Goal: Find specific page/section: Find specific page/section

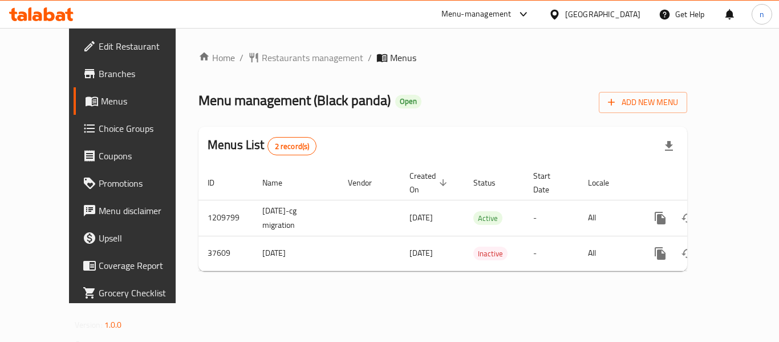
click at [558, 14] on icon at bounding box center [554, 14] width 8 height 10
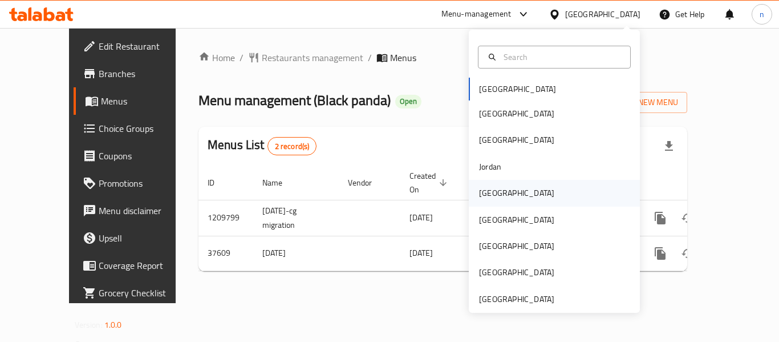
click at [490, 197] on div "[GEOGRAPHIC_DATA]" at bounding box center [516, 193] width 75 height 13
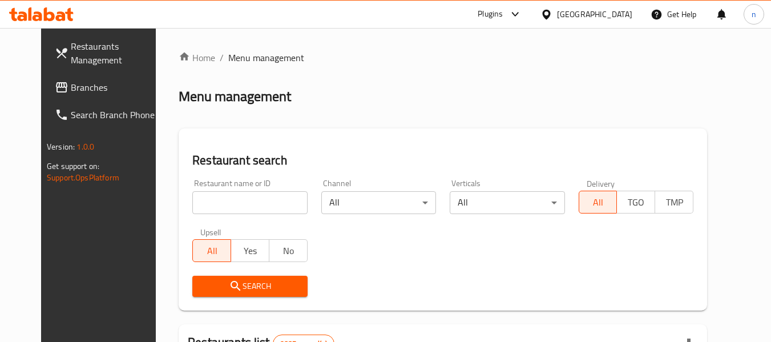
click at [71, 81] on span "Branches" at bounding box center [116, 87] width 90 height 14
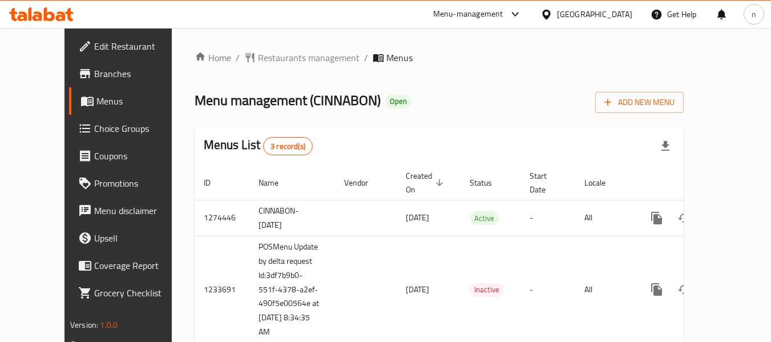
click at [522, 11] on icon at bounding box center [515, 14] width 14 height 14
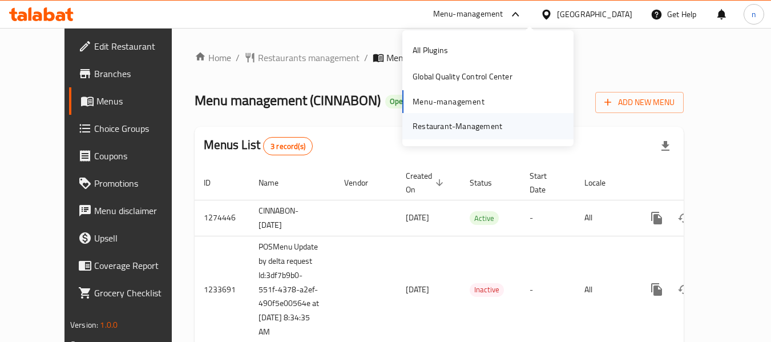
click at [473, 126] on div "Restaurant-Management" at bounding box center [457, 126] width 90 height 13
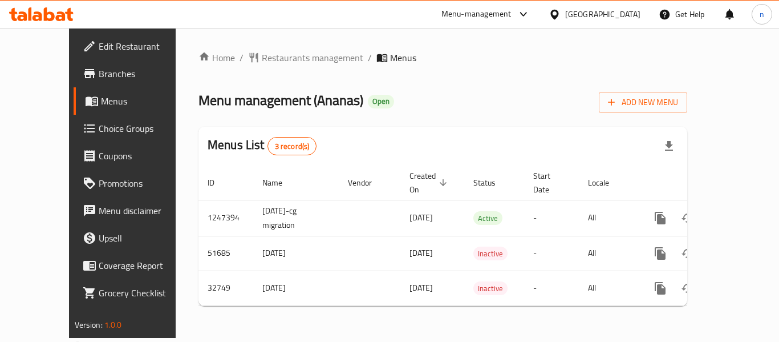
click at [530, 12] on icon at bounding box center [524, 14] width 14 height 14
click at [470, 129] on div "Restaurant-Management" at bounding box center [466, 126] width 90 height 13
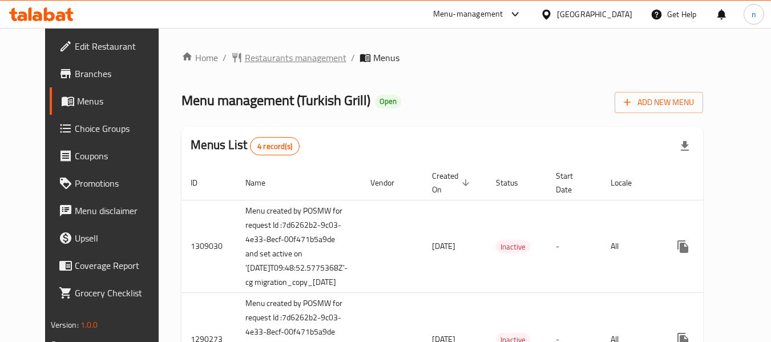
click at [249, 56] on span "Restaurants management" at bounding box center [296, 58] width 102 height 14
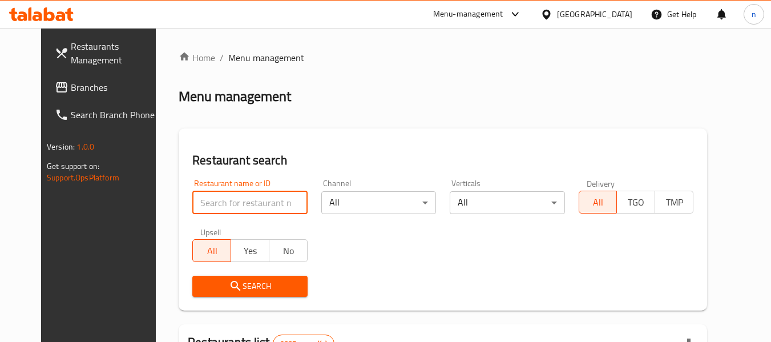
click at [209, 203] on input "search" at bounding box center [249, 202] width 115 height 23
paste input "172"
type input "172"
click button "Search" at bounding box center [249, 286] width 115 height 21
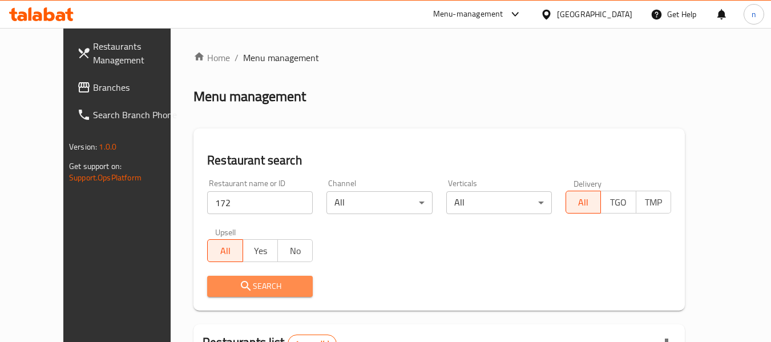
click at [246, 288] on span "Search" at bounding box center [259, 286] width 87 height 14
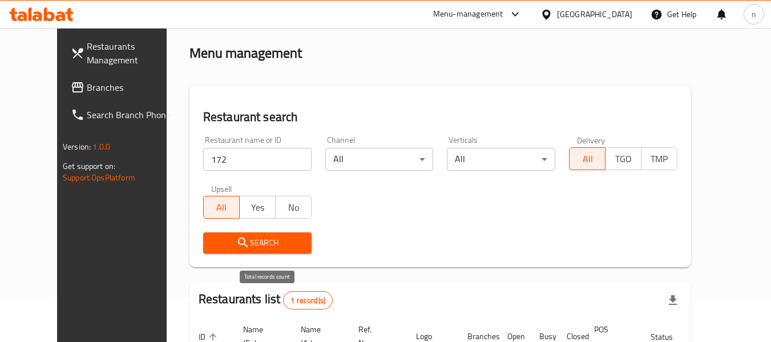
scroll to position [100, 0]
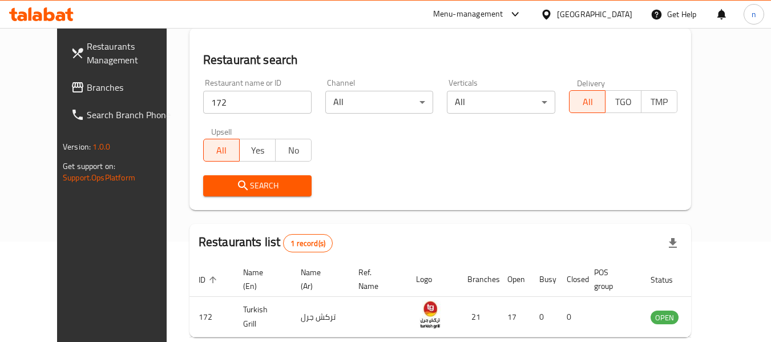
click at [518, 13] on icon at bounding box center [514, 14] width 7 height 5
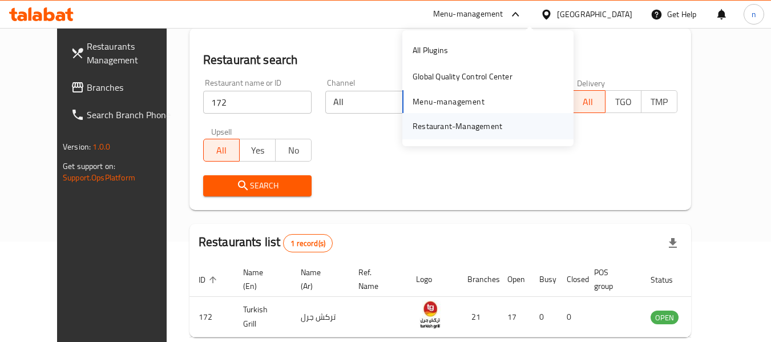
click at [457, 126] on div "Restaurant-Management" at bounding box center [457, 126] width 90 height 13
